Goal: Check status: Check status

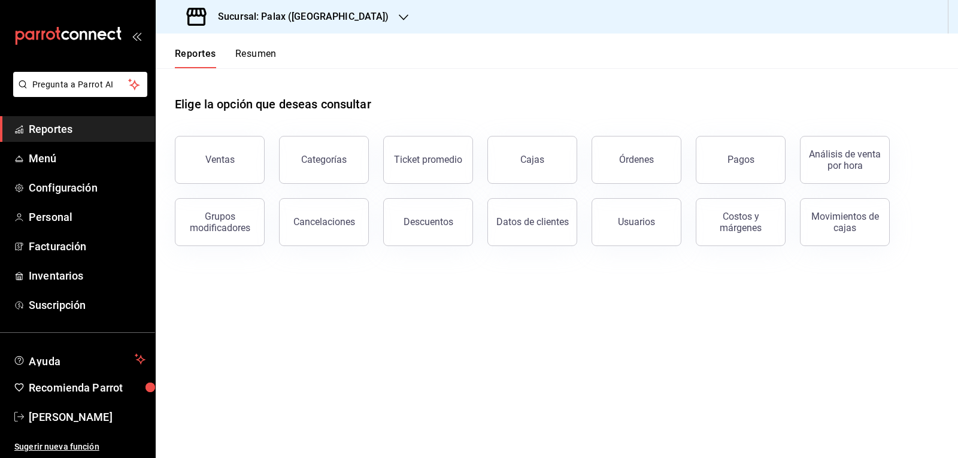
click at [109, 138] on link "Reportes" at bounding box center [77, 129] width 155 height 26
click at [215, 153] on button "Ventas" at bounding box center [220, 160] width 90 height 48
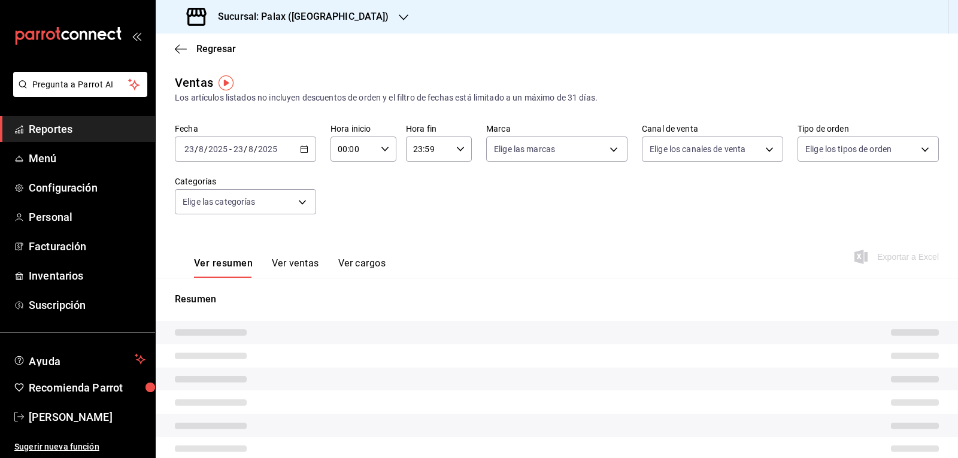
type input "07:00"
type input "23:00"
type input "PARROT,UBER_EATS,RAPPI,DIDI_FOOD,ONLINE"
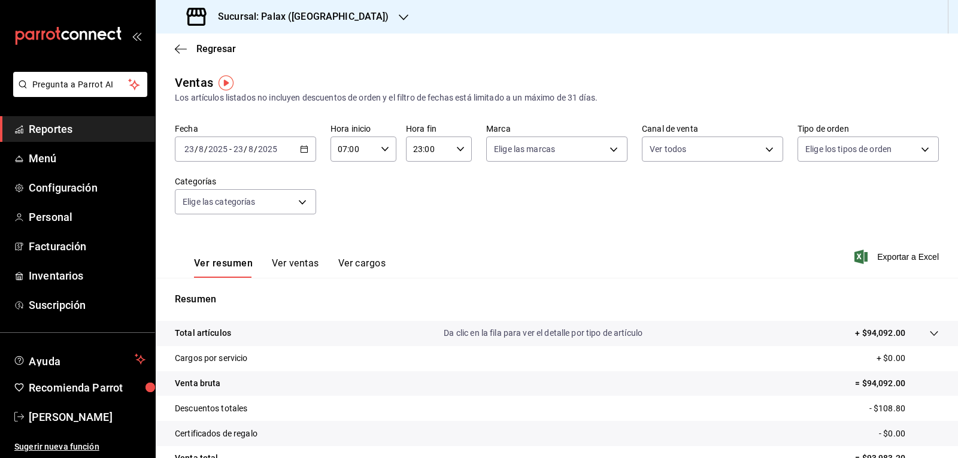
click at [304, 150] on icon "button" at bounding box center [304, 149] width 8 height 8
click at [211, 187] on span "Hoy" at bounding box center [231, 185] width 93 height 13
